Goal: Information Seeking & Learning: Learn about a topic

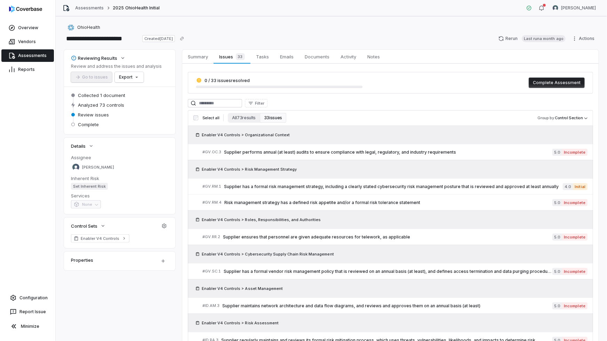
drag, startPoint x: 0, startPoint y: 0, endPoint x: 15, endPoint y: 59, distance: 60.9
click at [15, 59] on link "Assessments" at bounding box center [27, 55] width 53 height 13
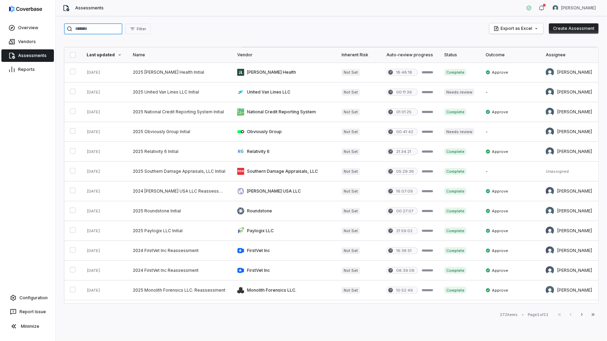
click at [111, 32] on input "search" at bounding box center [93, 28] width 58 height 11
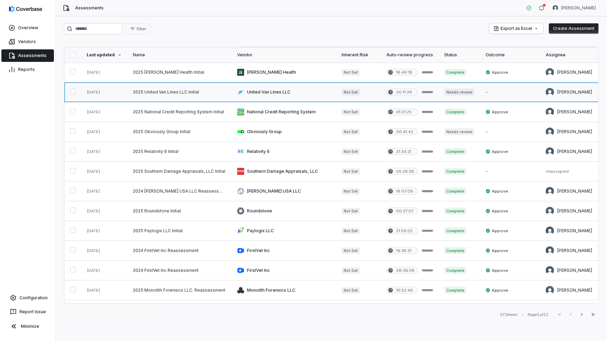
click at [169, 92] on link at bounding box center [179, 91] width 104 height 19
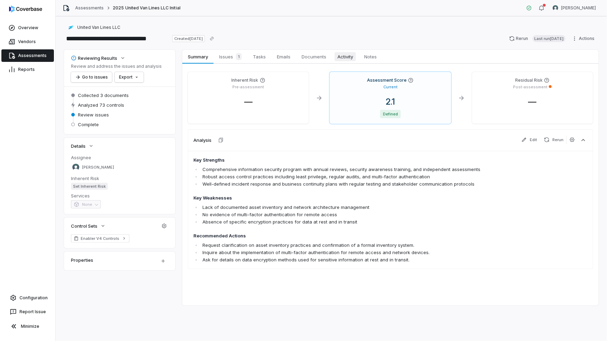
click at [337, 58] on span "Activity" at bounding box center [344, 56] width 21 height 9
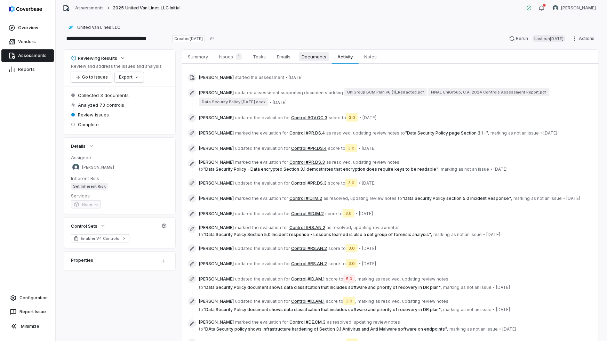
click at [314, 55] on span "Documents" at bounding box center [314, 56] width 30 height 9
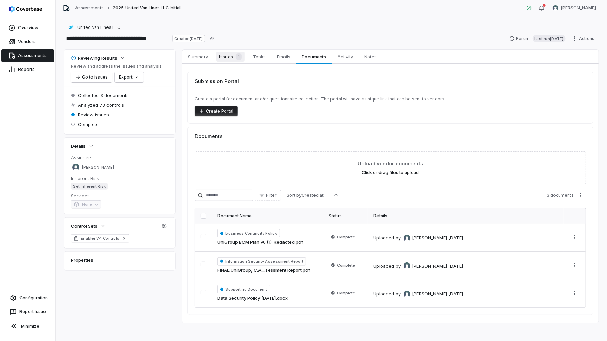
click at [228, 55] on span "Issues 1" at bounding box center [230, 57] width 28 height 10
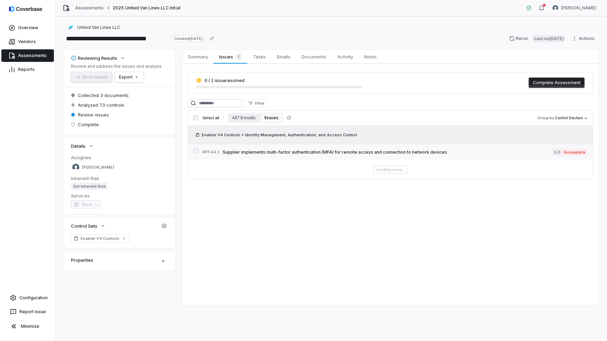
click at [351, 153] on span "Supplier implements multi-factor authentication (MFA) for remote access and con…" at bounding box center [388, 153] width 330 height 6
